Goal: Information Seeking & Learning: Learn about a topic

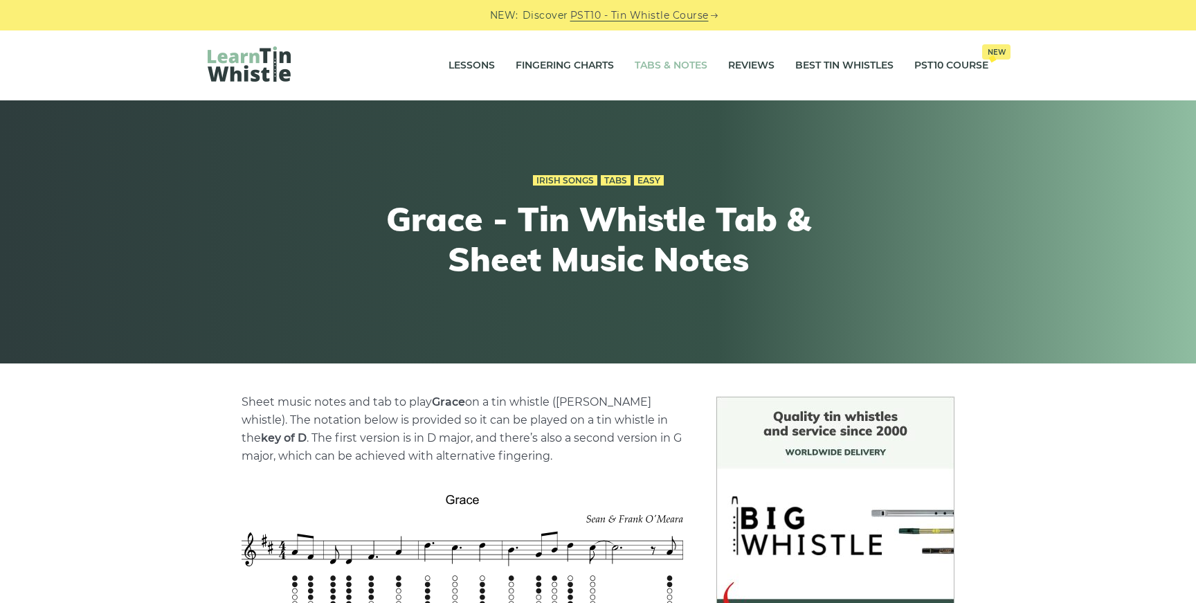
click at [681, 64] on link "Tabs & Notes" at bounding box center [671, 65] width 73 height 35
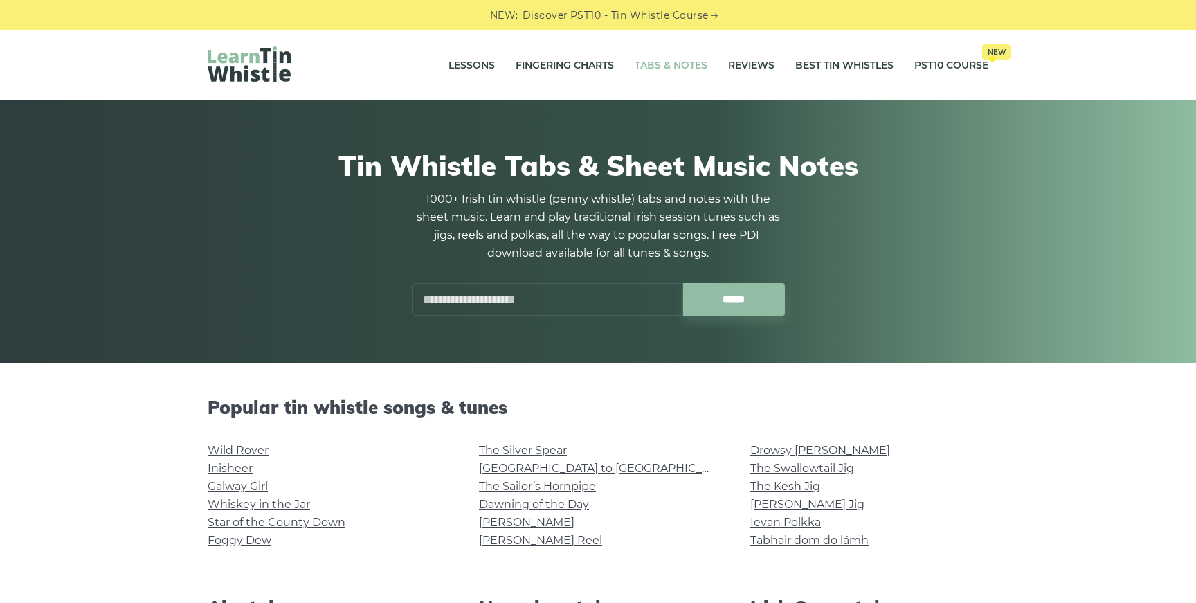
click at [505, 292] on input "text" at bounding box center [547, 299] width 271 height 33
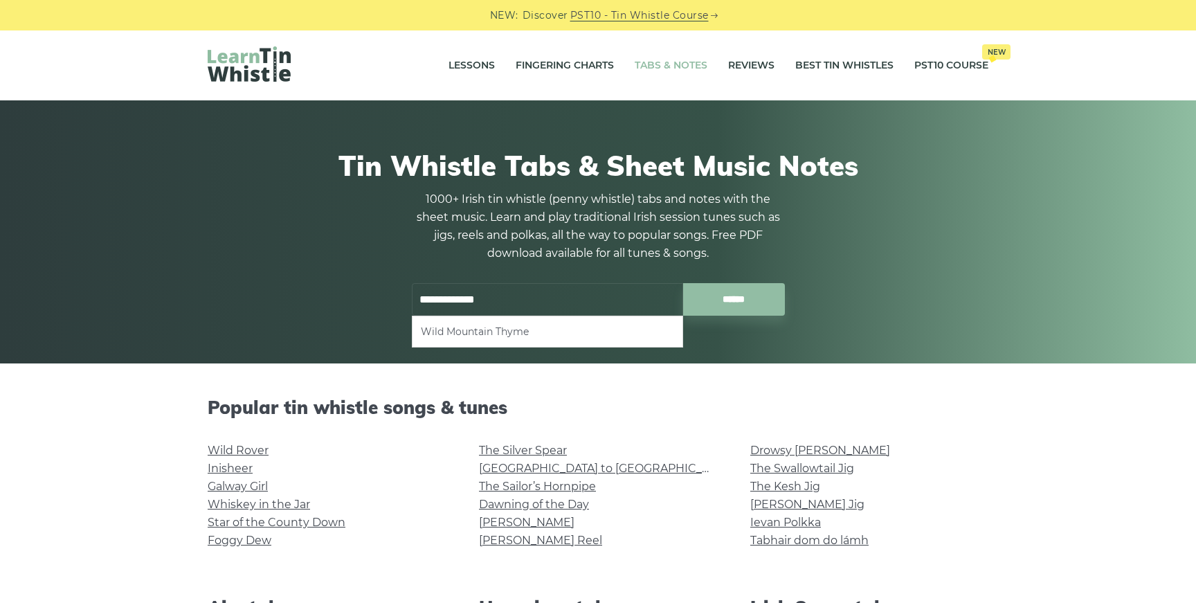
click at [512, 338] on li "Wild Mountain Thyme" at bounding box center [547, 331] width 253 height 17
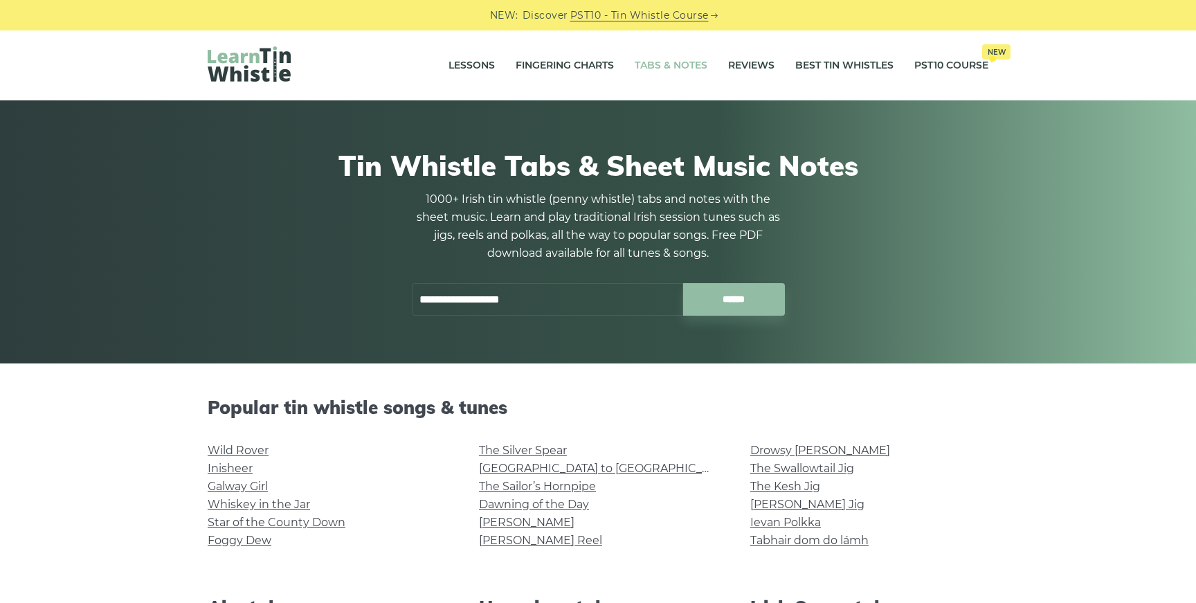
type input "**********"
click at [240, 462] on link "Inisheer" at bounding box center [230, 468] width 45 height 13
click at [232, 439] on div "Popular tin whistle songs & tunes Wild Rover Inisheer Galway Girl Whiskey in th…" at bounding box center [598, 480] width 814 height 167
click at [232, 446] on link "Wild Rover" at bounding box center [238, 450] width 61 height 13
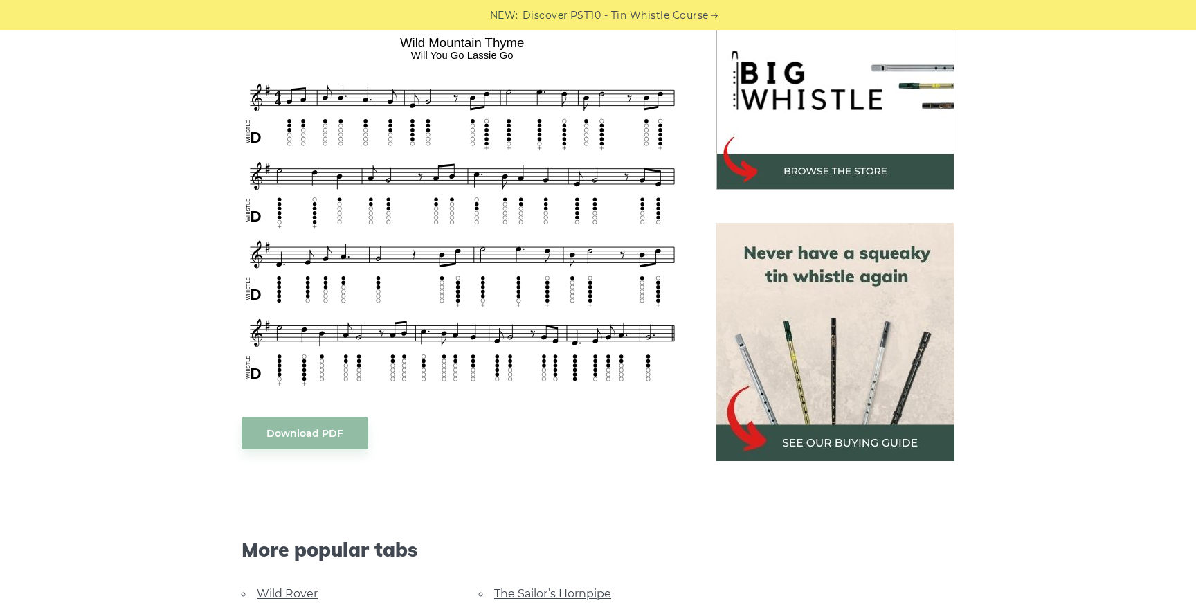
scroll to position [446, 0]
click at [426, 410] on div "Sheet music notes and tab to play Wild Mountain Thyme on a tin whistle (penny w…" at bounding box center [463, 427] width 442 height 960
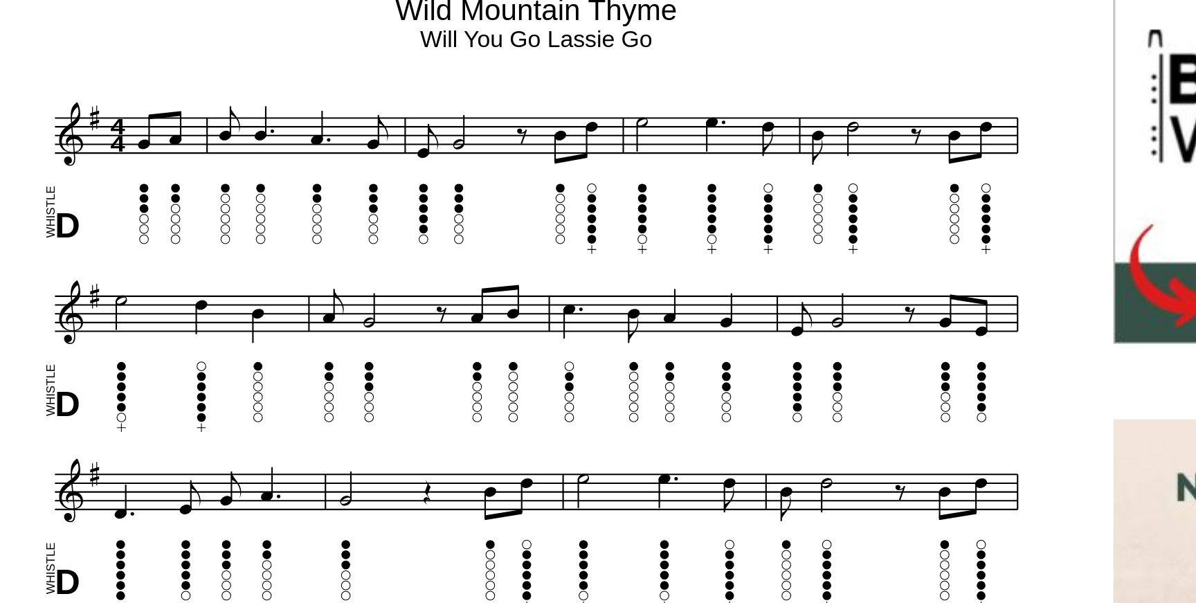
scroll to position [439, 0]
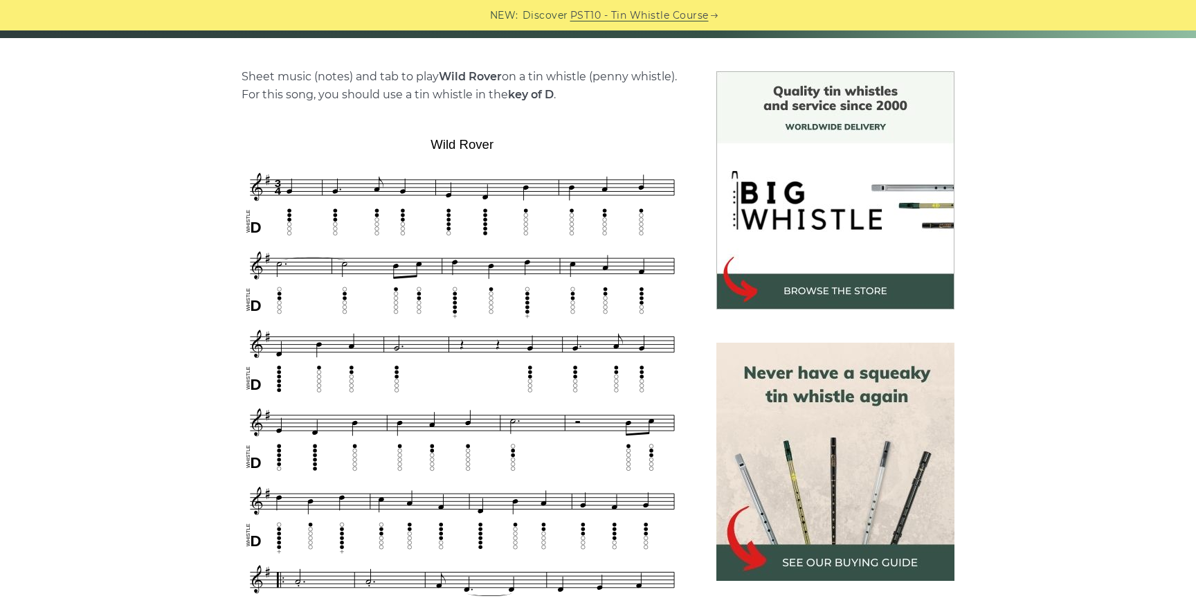
scroll to position [321, 0]
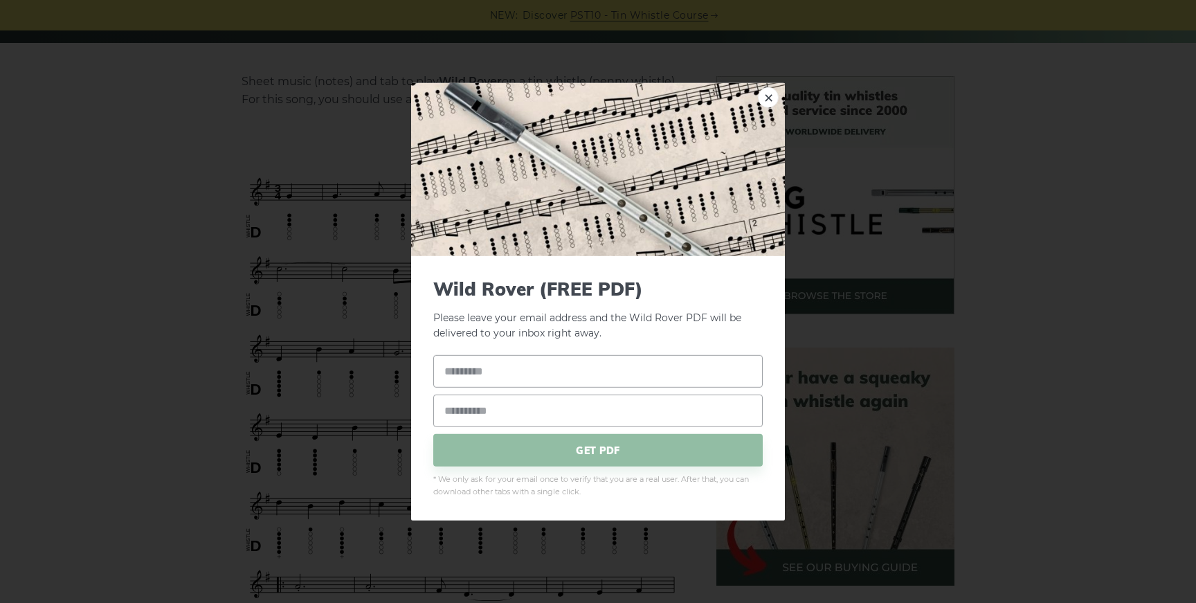
click at [440, 139] on img at bounding box center [598, 168] width 374 height 173
click at [767, 95] on link "×" at bounding box center [768, 97] width 21 height 21
drag, startPoint x: 411, startPoint y: 152, endPoint x: 530, endPoint y: 152, distance: 118.4
click at [773, 96] on link "×" at bounding box center [768, 97] width 21 height 21
